Goal: Use online tool/utility: Utilize a website feature to perform a specific function

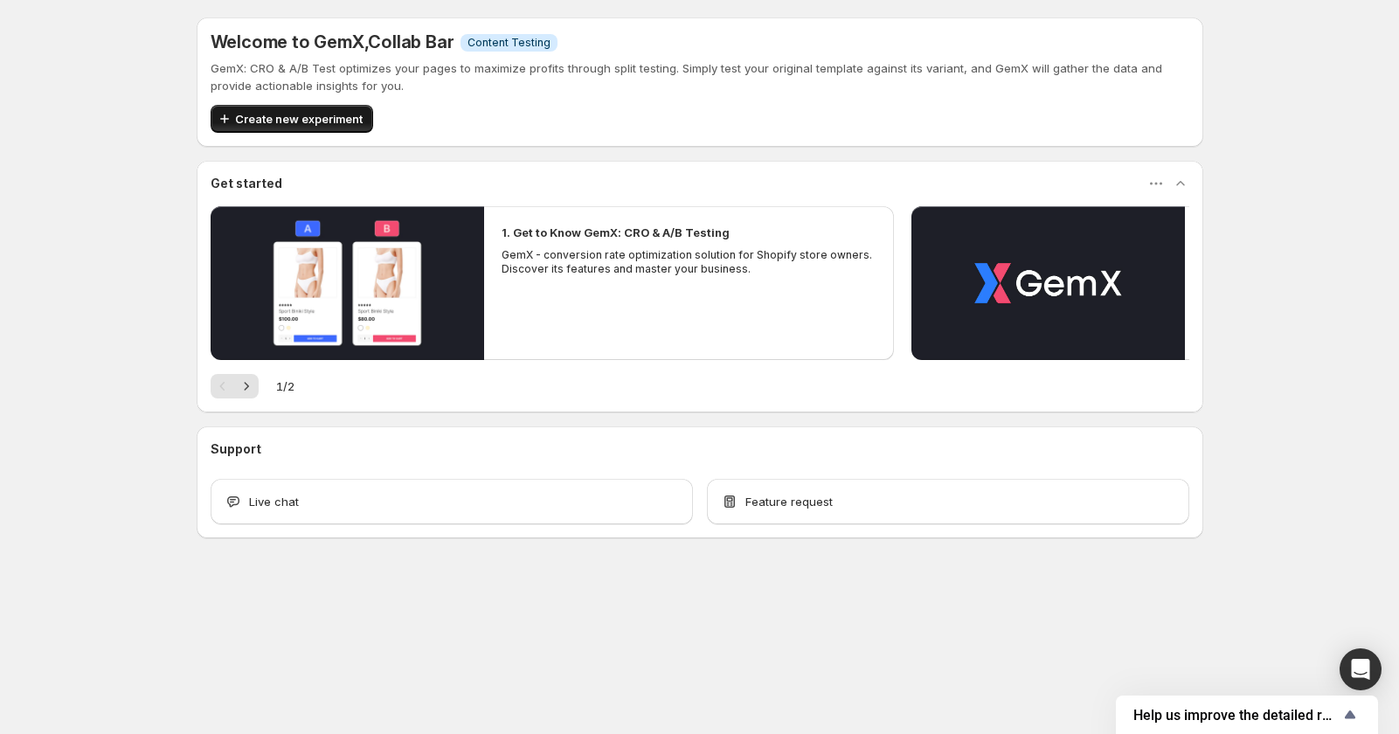
click at [250, 121] on span "Create new experiment" at bounding box center [299, 118] width 128 height 17
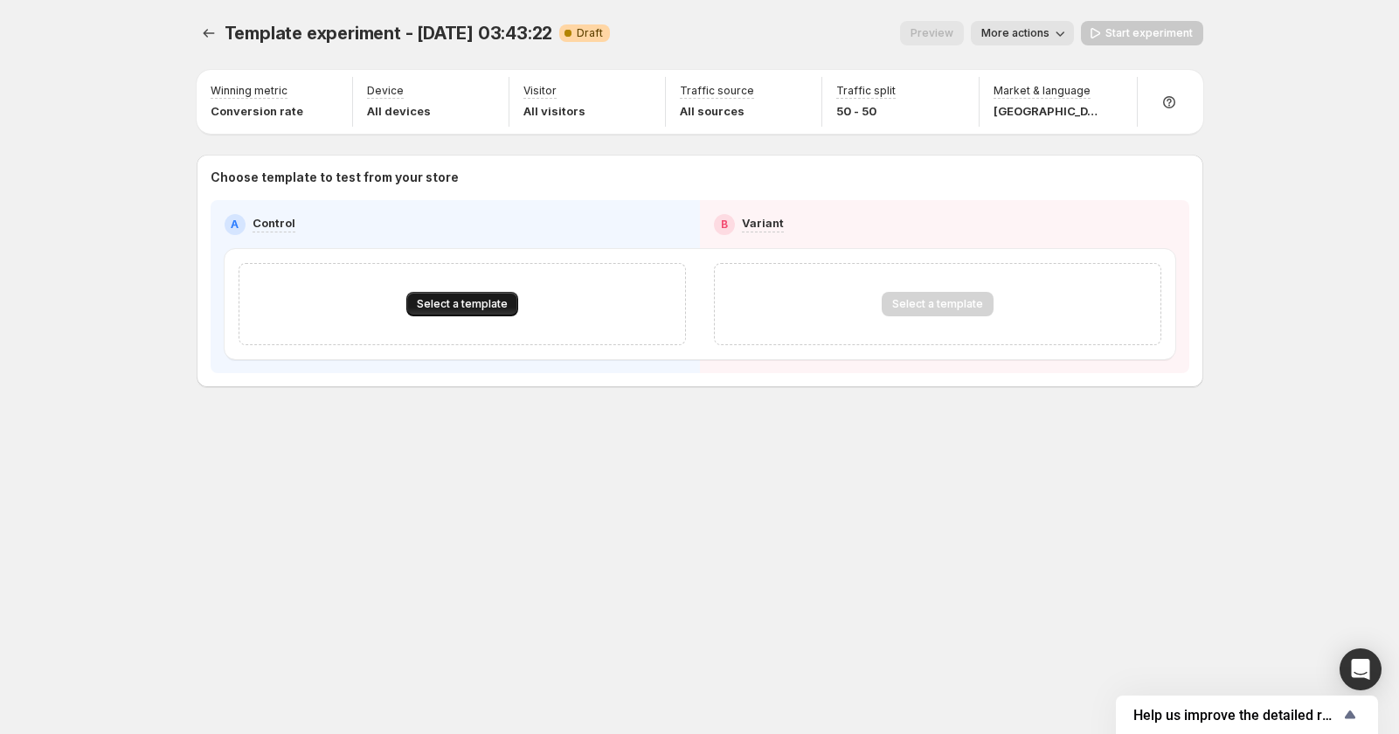
click at [456, 305] on span "Select a template" at bounding box center [462, 304] width 91 height 14
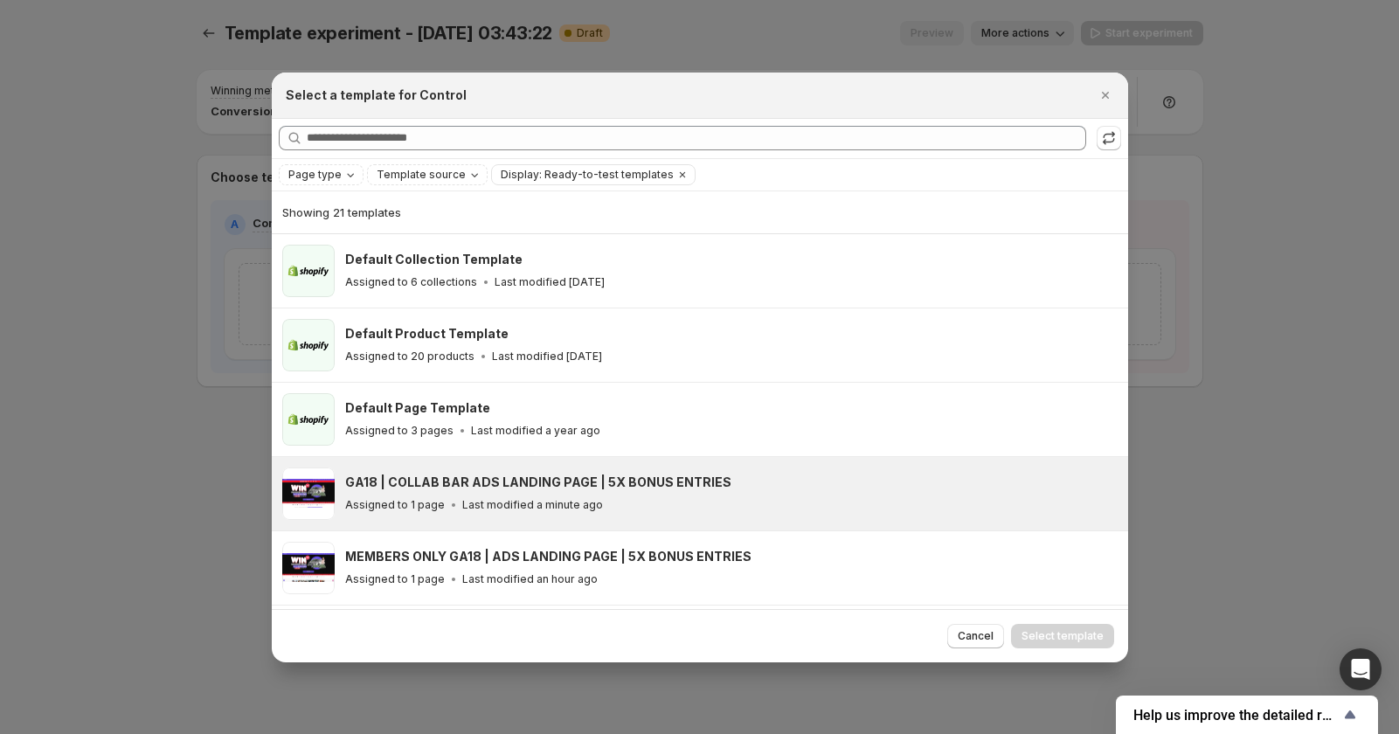
click at [534, 474] on h3 "GA18 | COLLAB BAR ADS LANDING PAGE | 5X BONUS ENTRIES" at bounding box center [538, 482] width 386 height 17
click at [1055, 634] on span "Select template" at bounding box center [1062, 636] width 82 height 14
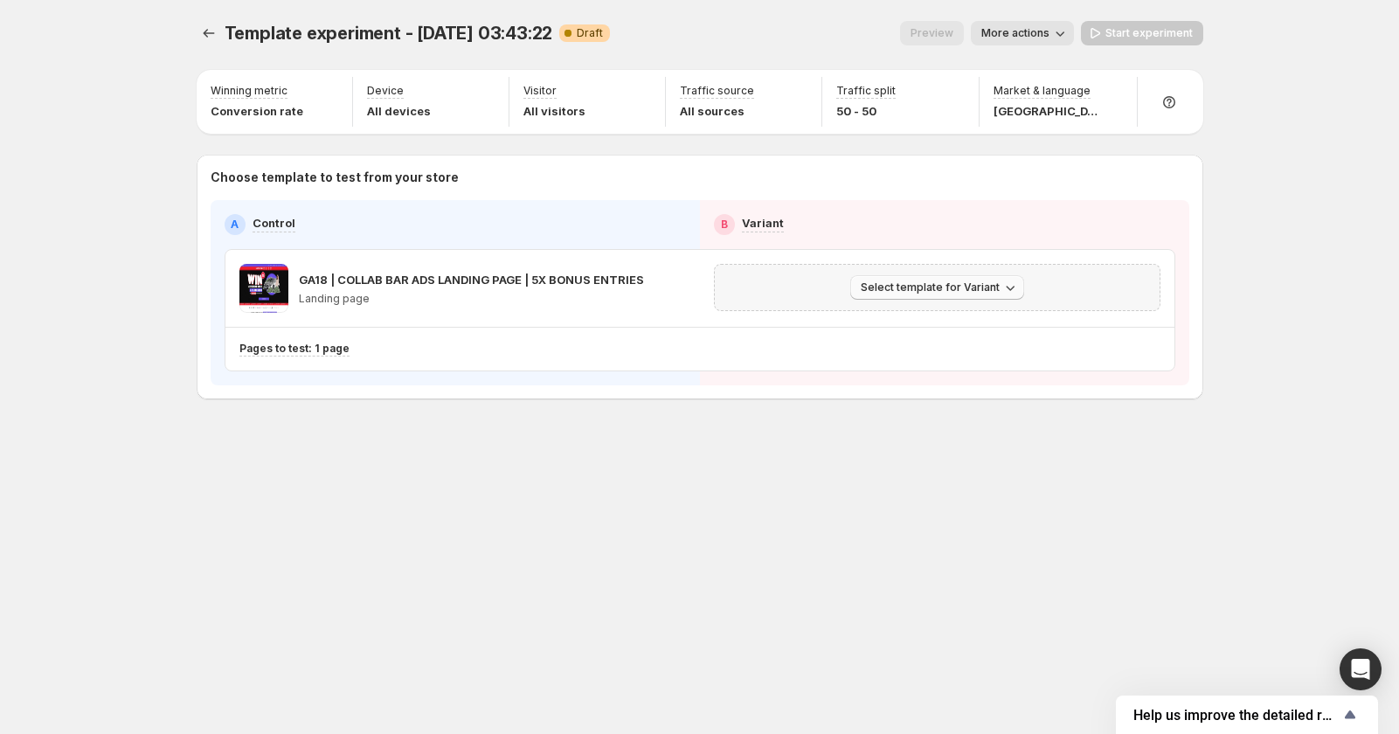
click at [965, 286] on span "Select template for Variant" at bounding box center [930, 287] width 139 height 14
click at [930, 357] on span "Create Variant based on Control" at bounding box center [939, 354] width 178 height 14
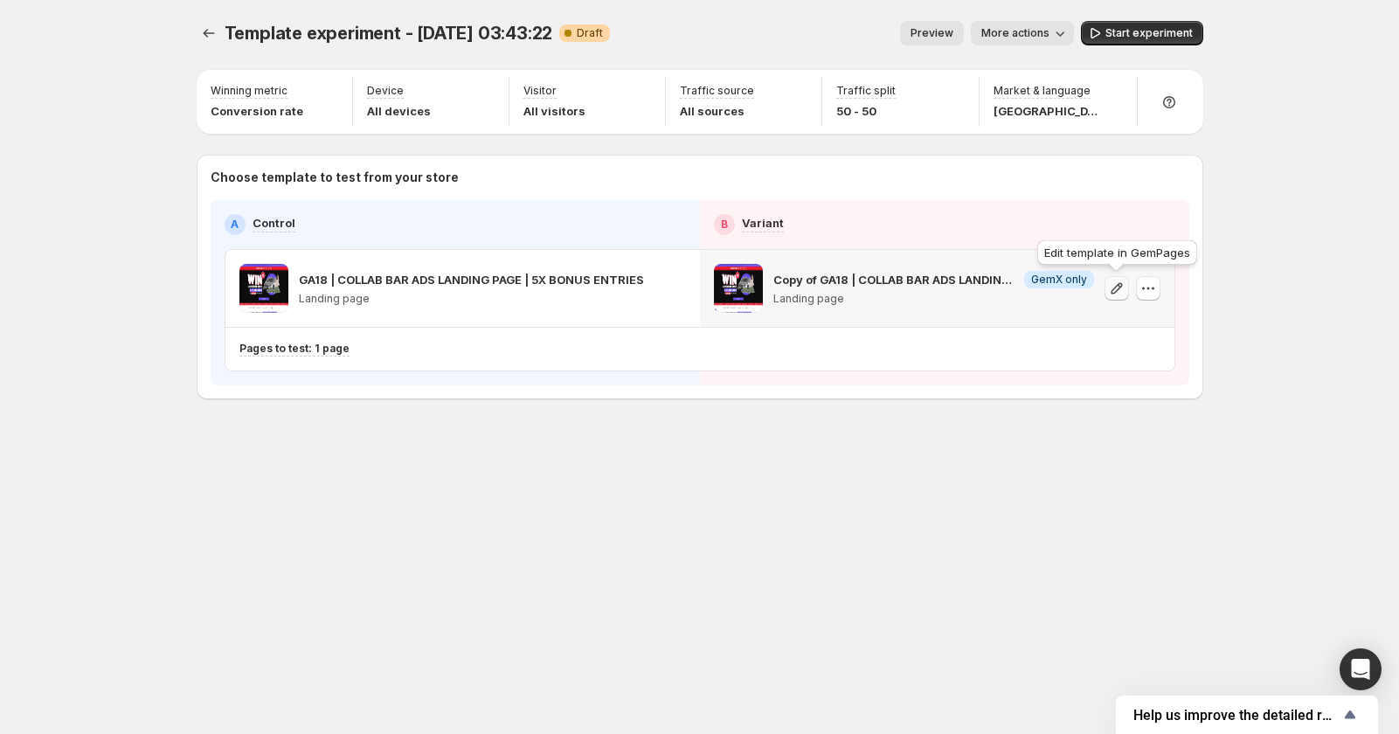
click at [1113, 293] on icon "button" at bounding box center [1116, 288] width 17 height 17
click at [1136, 38] on span "Start experiment" at bounding box center [1148, 33] width 87 height 14
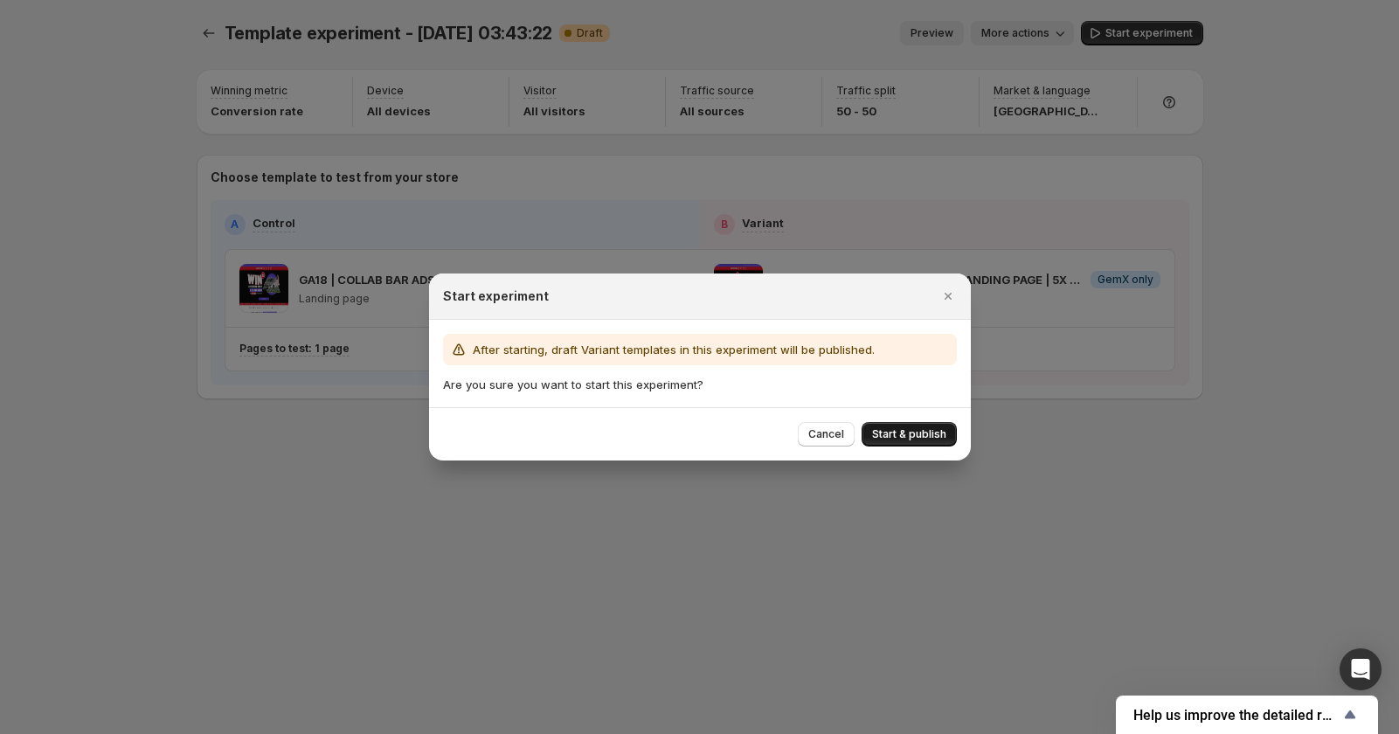
click at [930, 435] on span "Start & publish" at bounding box center [909, 434] width 74 height 14
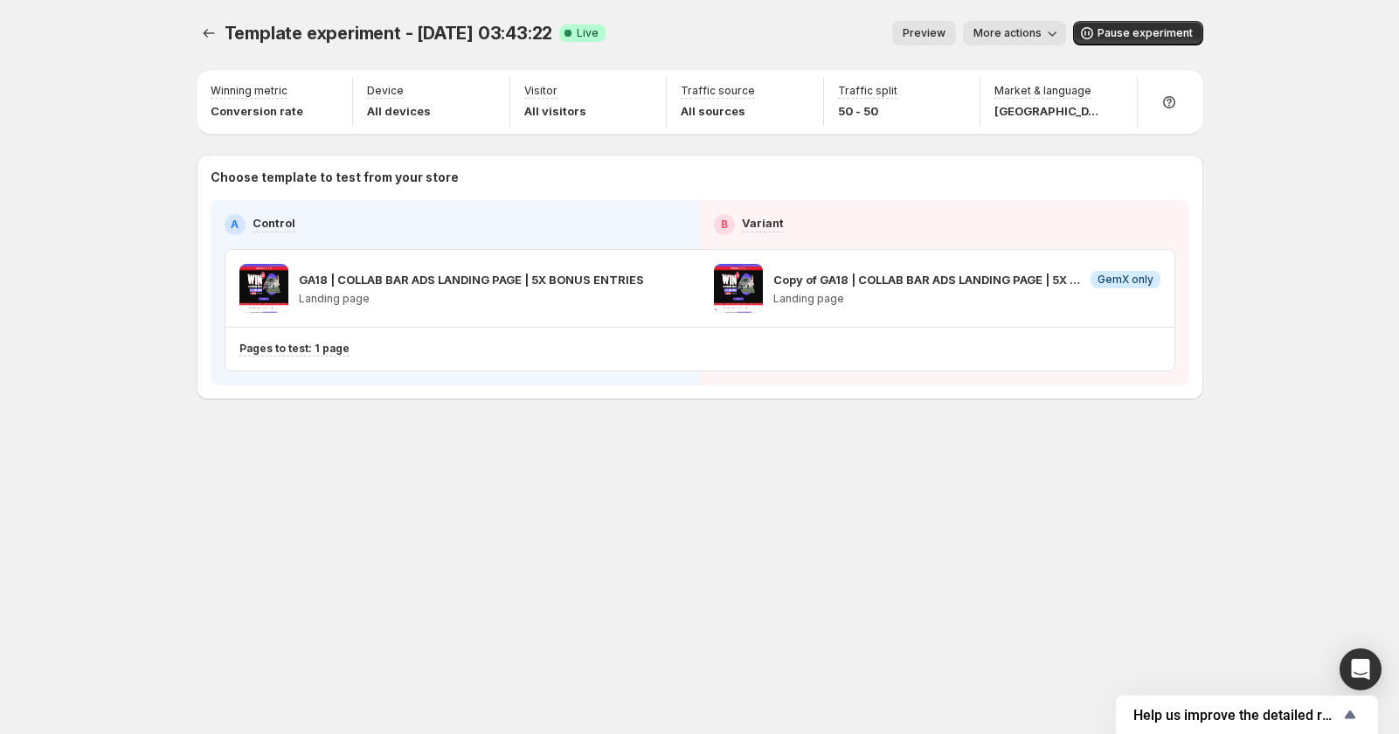
click at [1032, 38] on span "More actions" at bounding box center [1007, 33] width 68 height 14
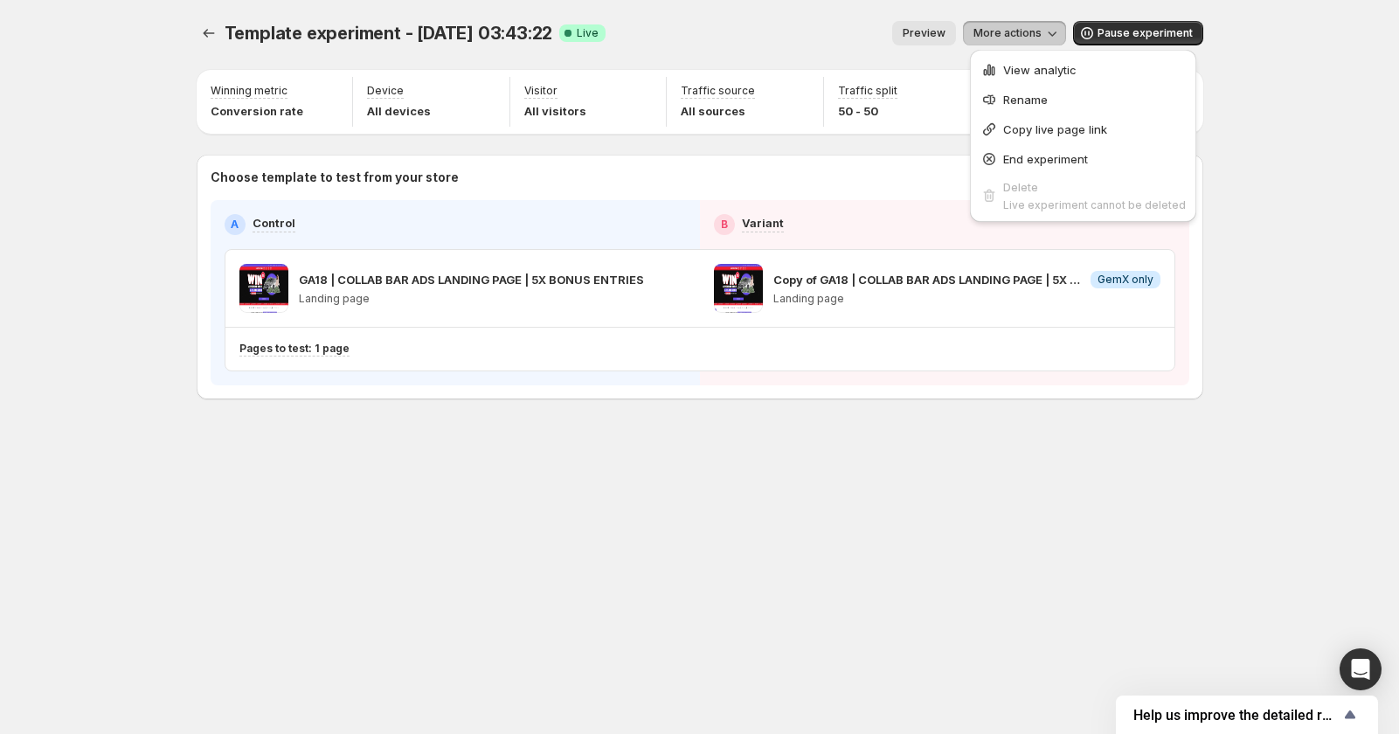
click at [913, 31] on span "Preview" at bounding box center [923, 33] width 43 height 14
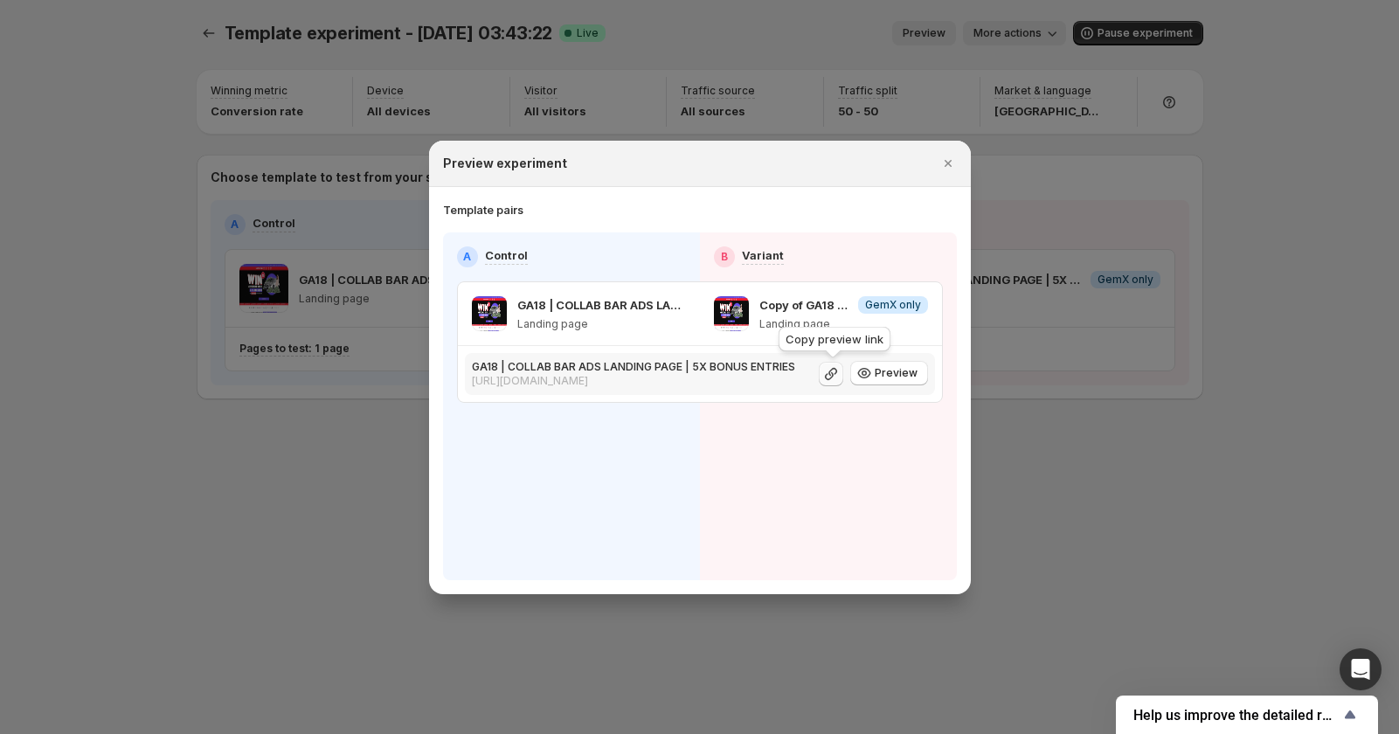
click at [833, 375] on icon ":r3d:" at bounding box center [830, 373] width 17 height 17
click at [138, 194] on div at bounding box center [699, 367] width 1399 height 734
